Goal: Find specific fact: Find specific fact

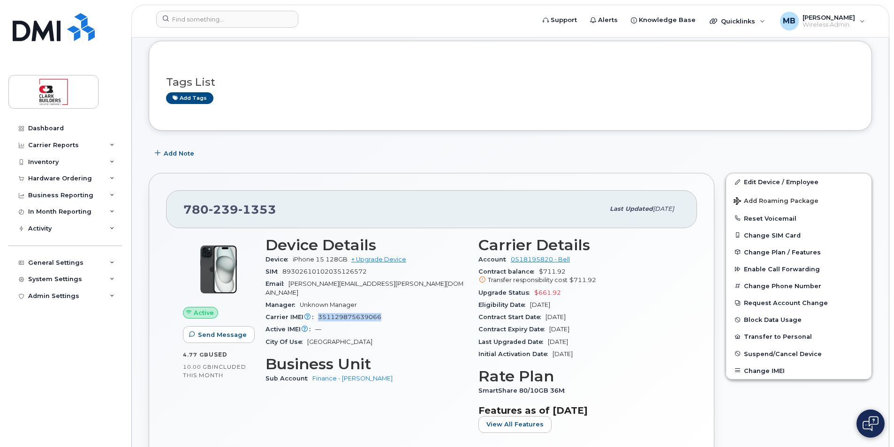
scroll to position [47, 0]
click at [222, 22] on input at bounding box center [227, 19] width 142 height 17
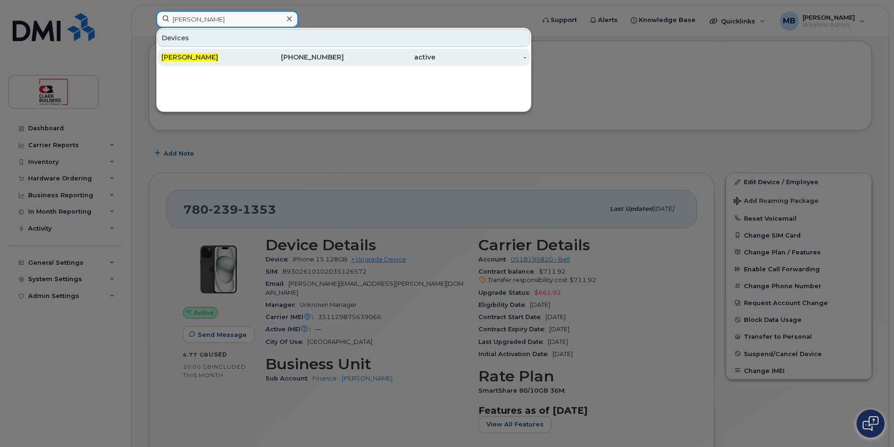
type input "matthew buttrey"
click at [235, 57] on div "[PERSON_NAME]" at bounding box center [206, 57] width 91 height 9
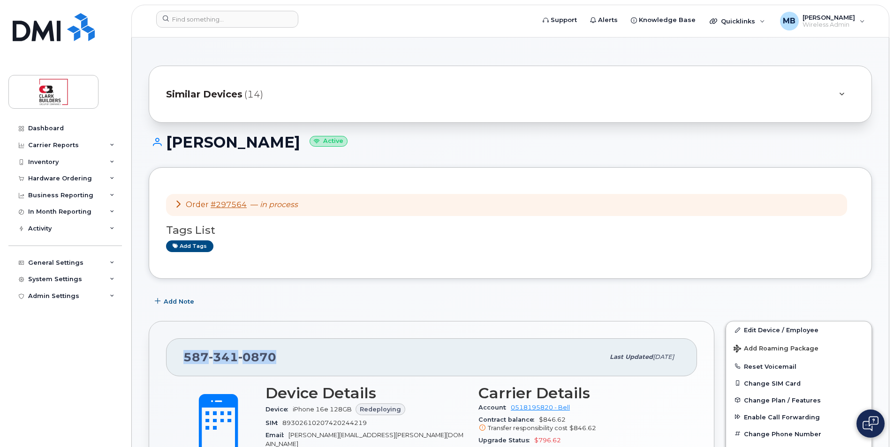
drag, startPoint x: 276, startPoint y: 356, endPoint x: 170, endPoint y: 357, distance: 105.5
click at [170, 357] on div "[PHONE_NUMBER] Last updated [DATE]" at bounding box center [431, 358] width 531 height 38
copy span "[PHONE_NUMBER]"
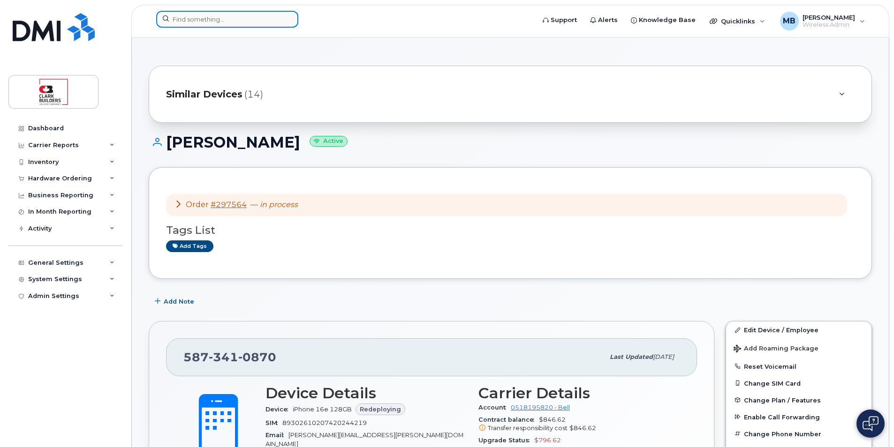
click at [237, 14] on input at bounding box center [227, 19] width 142 height 17
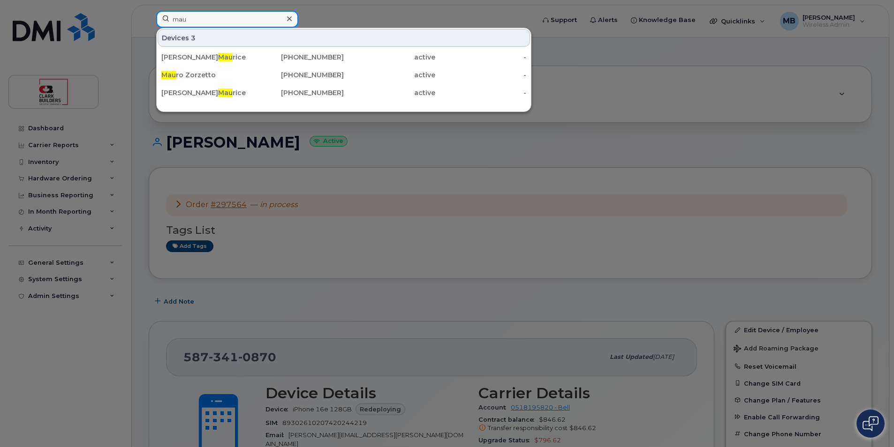
type input "mau"
click at [426, 162] on div at bounding box center [447, 223] width 894 height 447
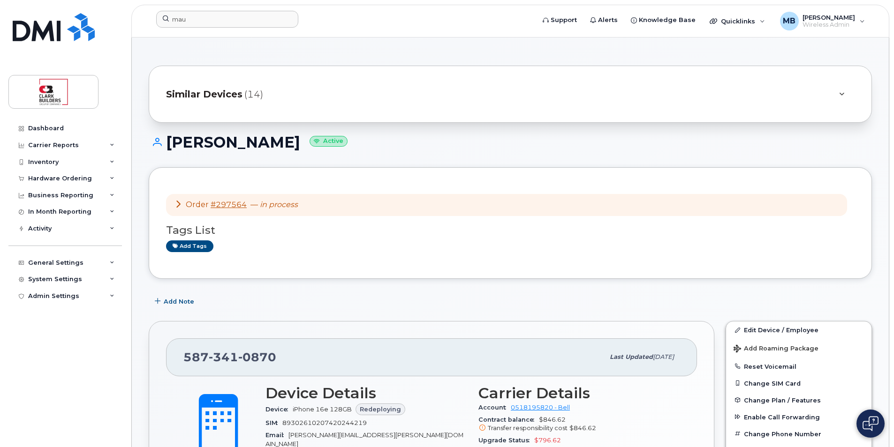
click at [426, 162] on div "[PERSON_NAME] Active" at bounding box center [510, 150] width 723 height 33
click at [376, 32] on header "mau Support Alerts Knowledge Base Quicklinks Suspend / Cancel Device Change SIM…" at bounding box center [510, 21] width 758 height 33
